Goal: Task Accomplishment & Management: Manage account settings

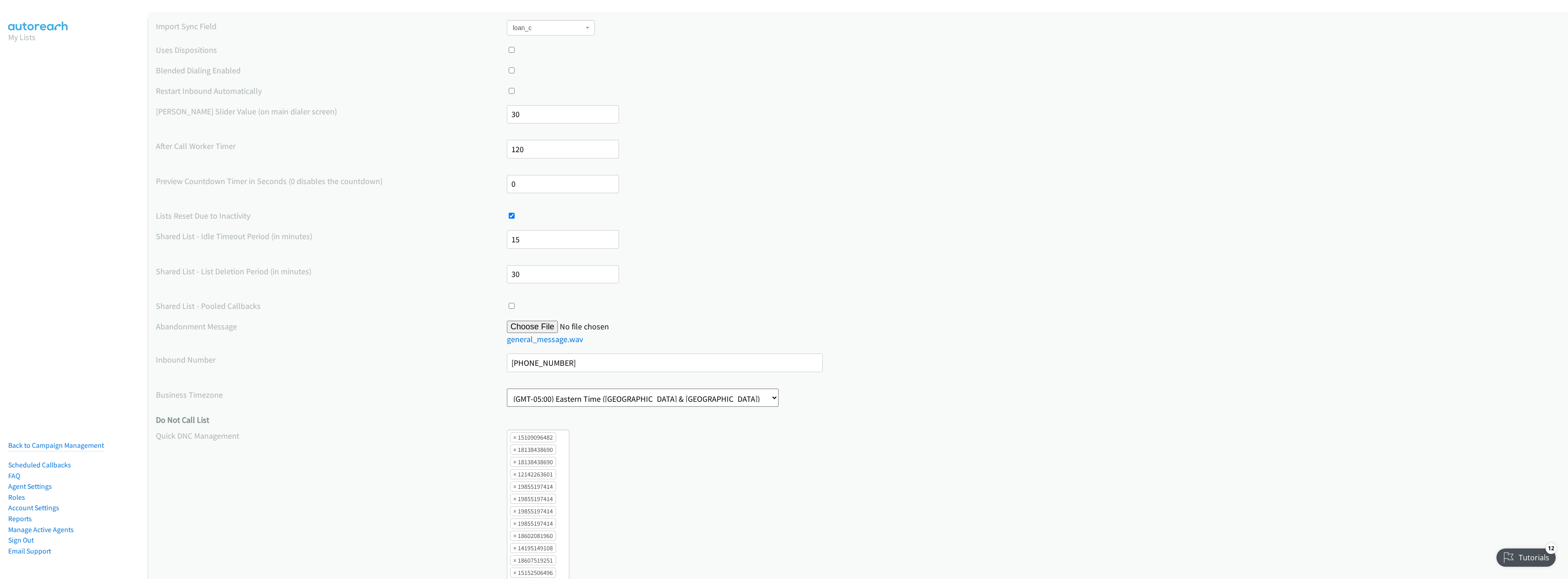
scroll to position [227, 0]
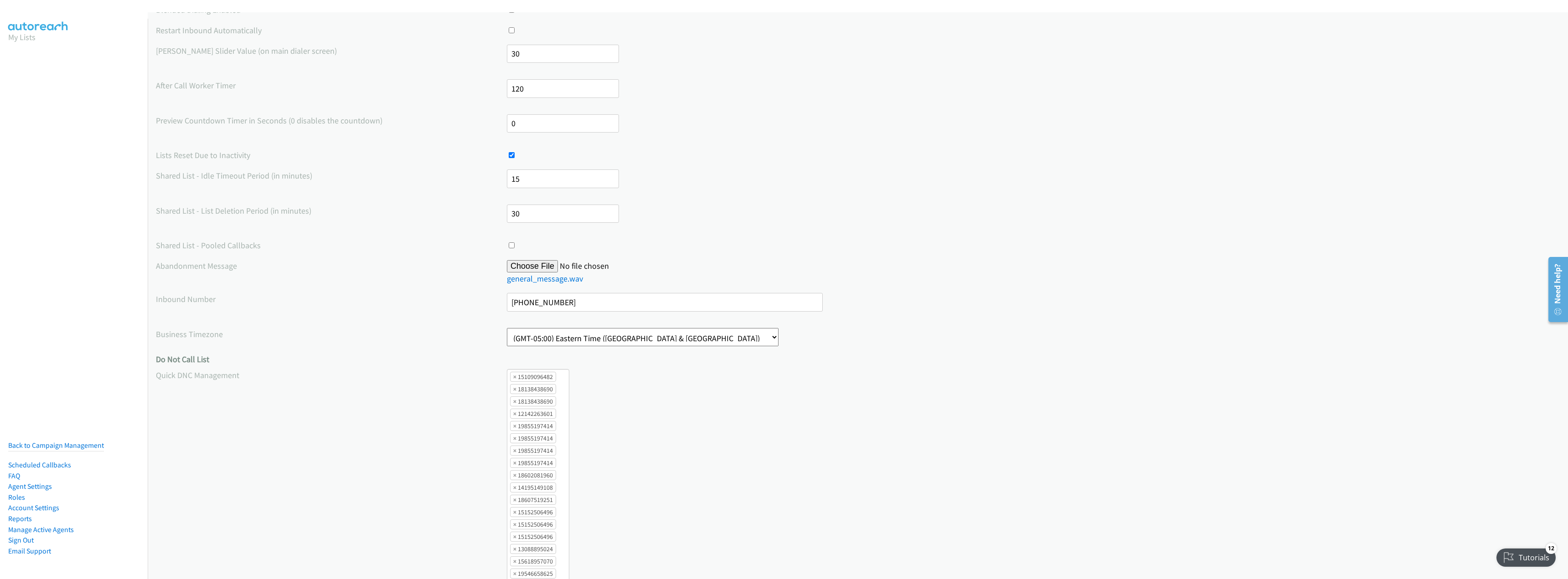
drag, startPoint x: 564, startPoint y: 301, endPoint x: 505, endPoint y: 302, distance: 59.0
click at [505, 302] on div "Inbound Number [PHONE_NUMBER]" at bounding box center [858, 307] width 1404 height 27
click at [632, 304] on input "[PHONE_NUMBER]" at bounding box center [665, 302] width 316 height 19
paste input "16787837994"
click at [558, 302] on input "[PHONE_NUMBER] 16787837994" at bounding box center [665, 302] width 316 height 19
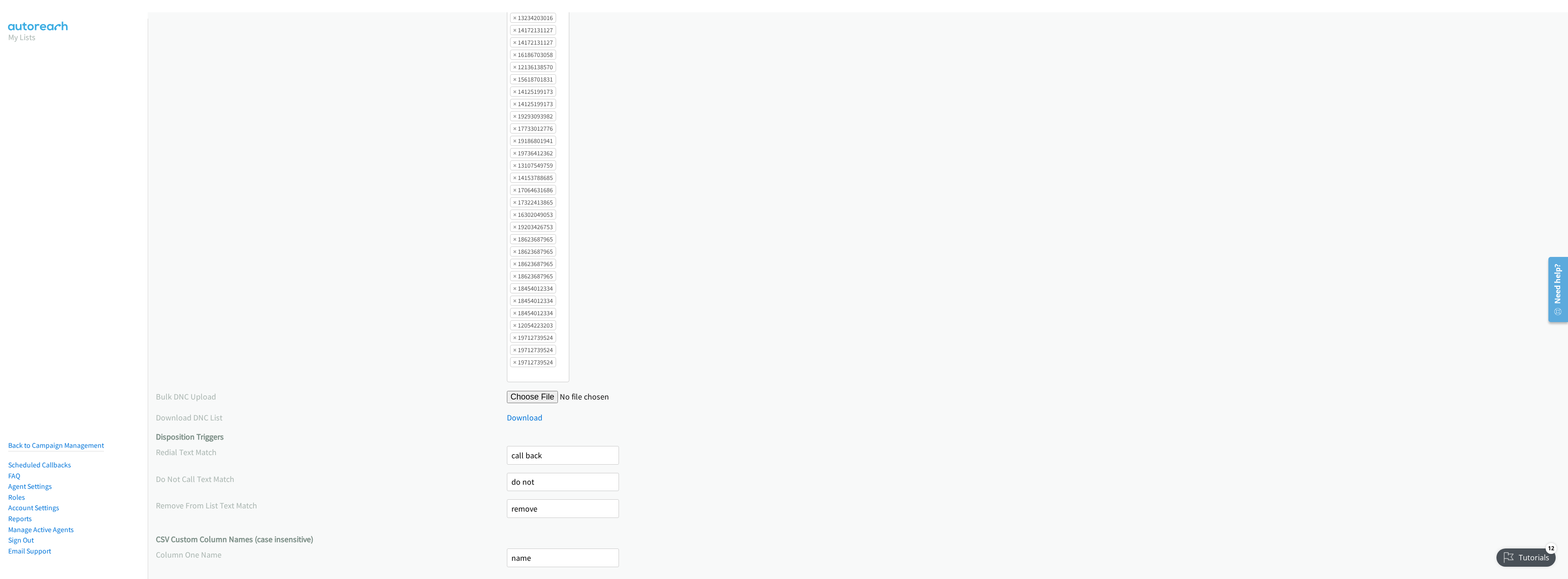
scroll to position [1391, 0]
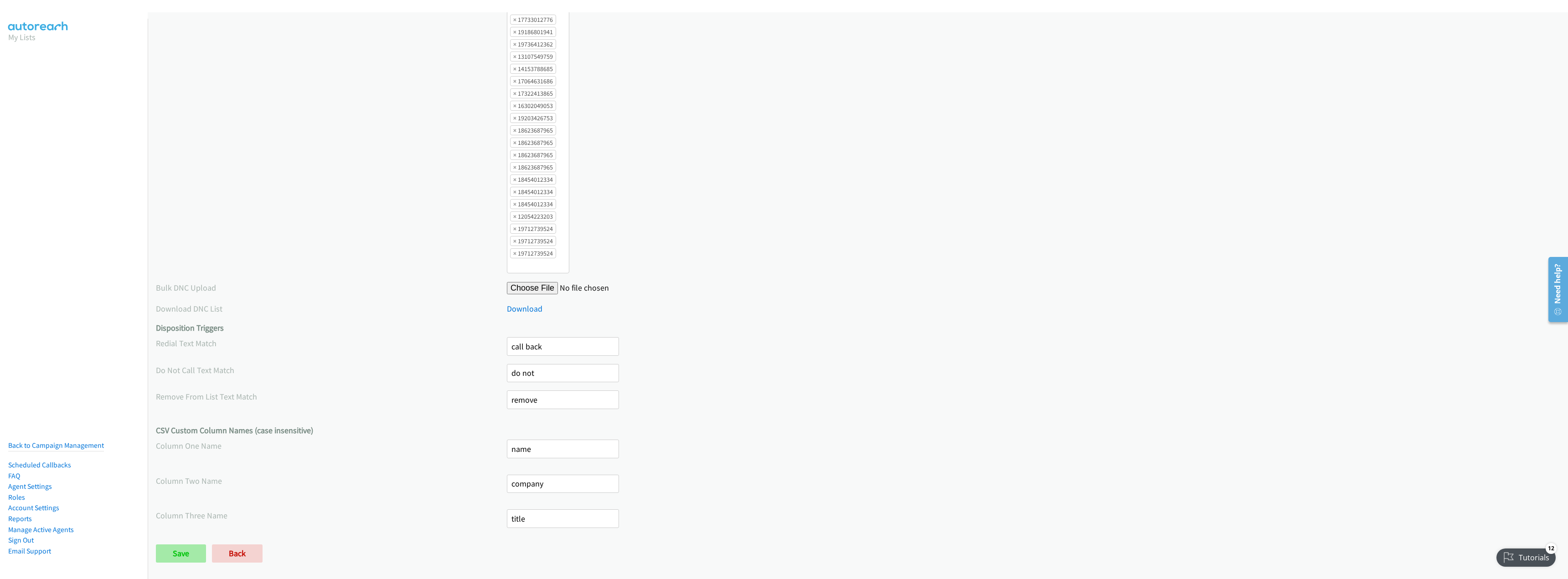
type input "[PHONE_NUMBER]"
click at [178, 550] on input "Save" at bounding box center [181, 553] width 50 height 18
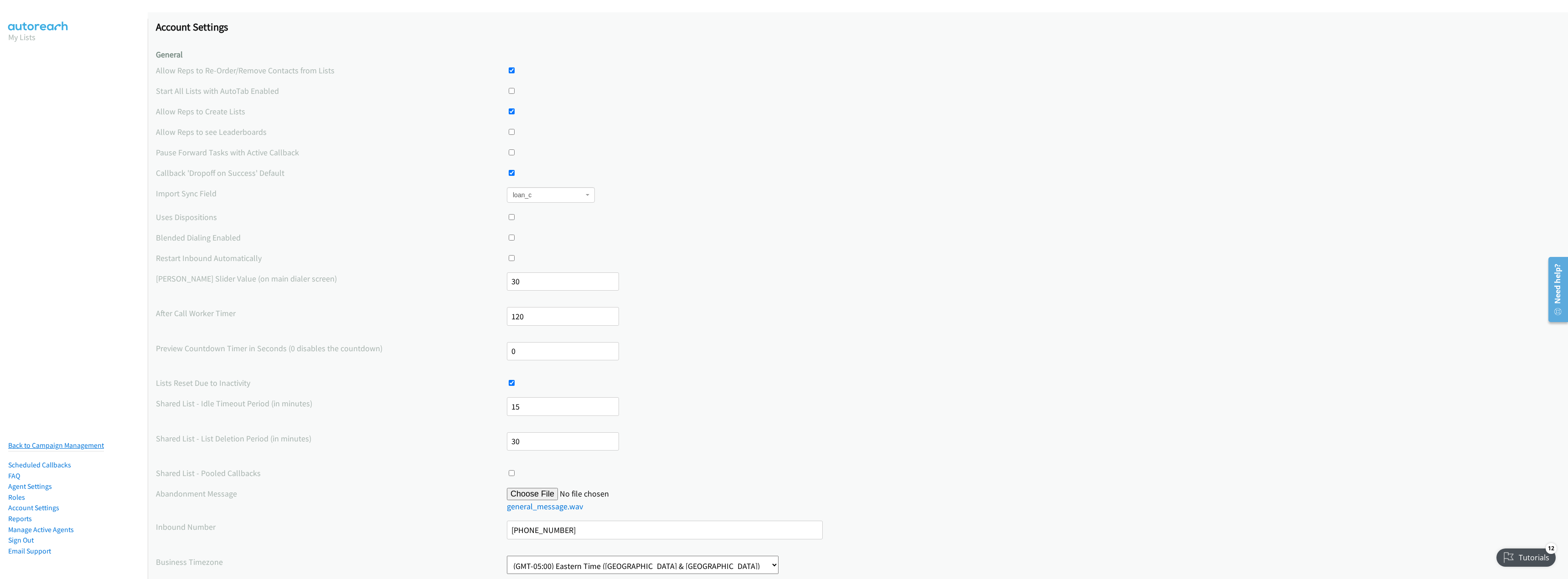
click at [40, 442] on link "Back to Campaign Management" at bounding box center [55, 445] width 96 height 9
